Goal: Communication & Community: Answer question/provide support

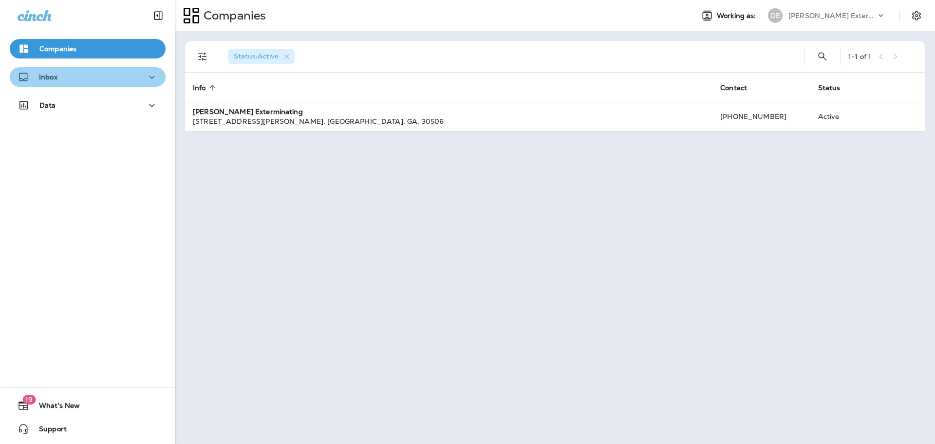
click at [149, 79] on icon "button" at bounding box center [152, 77] width 12 height 12
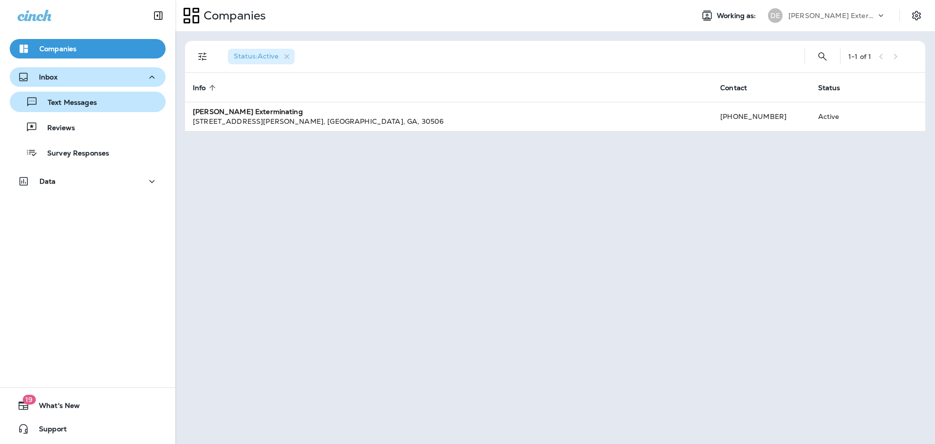
click at [133, 100] on div "Text Messages" at bounding box center [88, 102] width 148 height 15
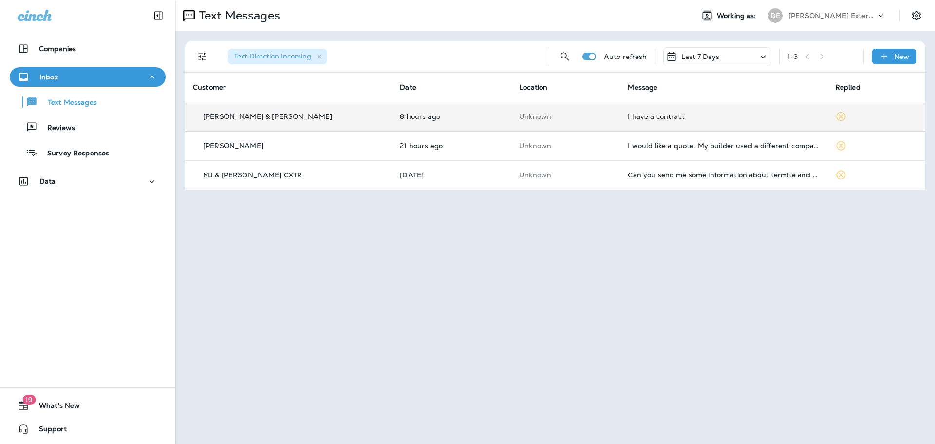
click at [249, 116] on p "[PERSON_NAME] & [PERSON_NAME]" at bounding box center [267, 117] width 129 height 8
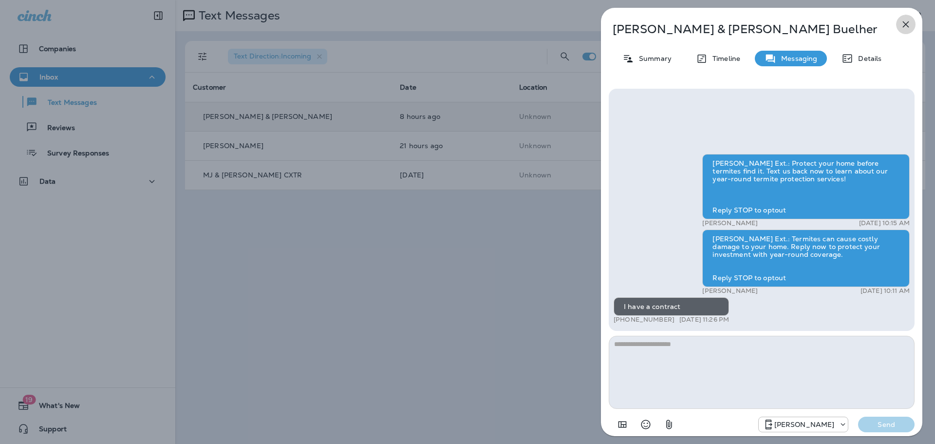
click at [906, 22] on icon "button" at bounding box center [906, 25] width 12 height 12
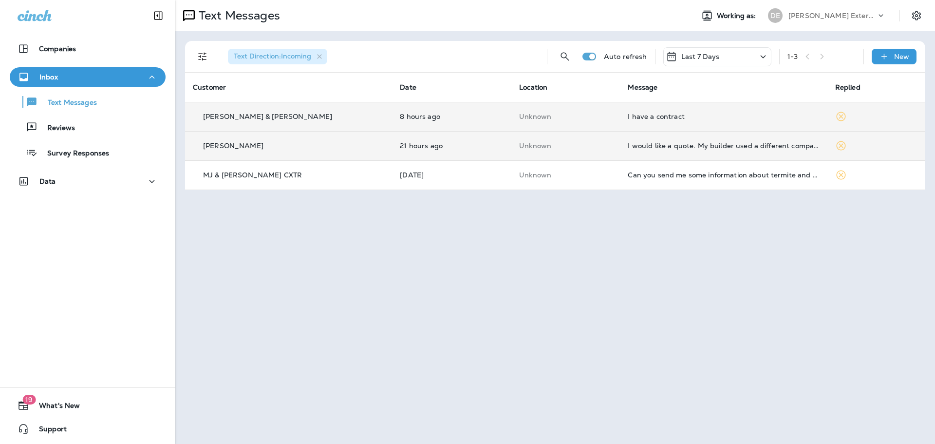
click at [222, 149] on p "[PERSON_NAME]" at bounding box center [233, 146] width 60 height 8
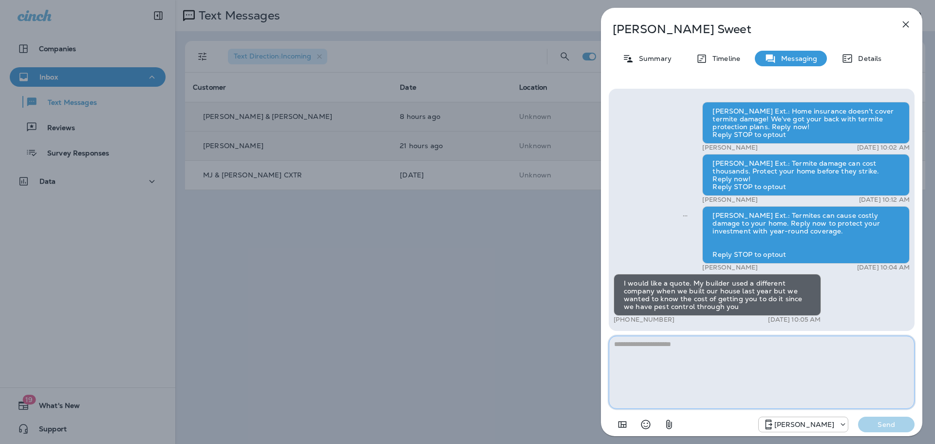
click at [726, 368] on textarea at bounding box center [762, 372] width 306 height 73
type textarea "**********"
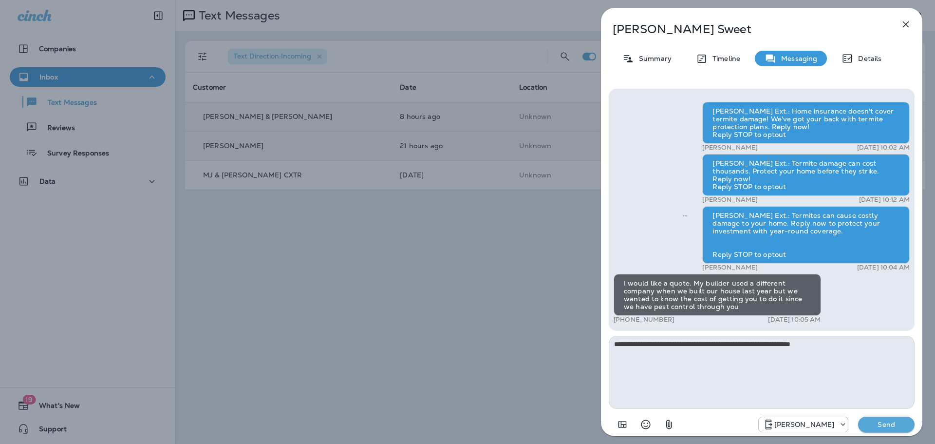
click at [875, 423] on p "Send" at bounding box center [886, 424] width 41 height 9
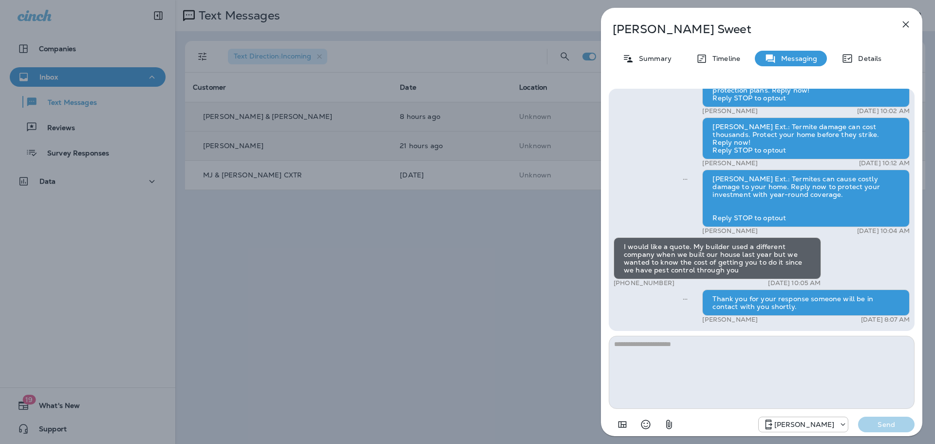
click at [907, 26] on icon "button" at bounding box center [906, 24] width 6 height 6
